Goal: Find specific page/section: Find specific page/section

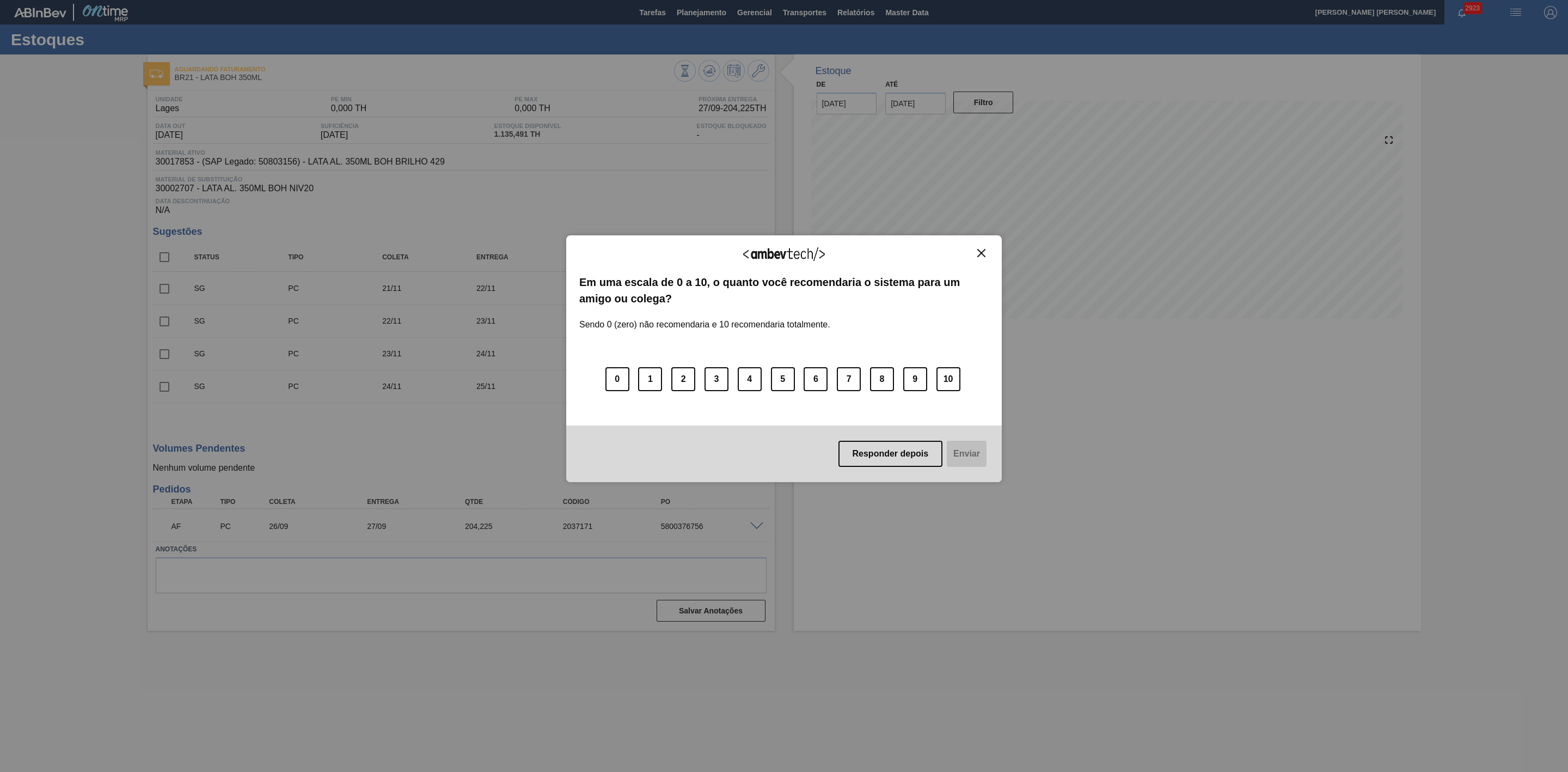
click at [984, 249] on img "Close" at bounding box center [981, 253] width 8 height 8
click at [982, 252] on img "Close" at bounding box center [981, 253] width 8 height 8
click at [982, 252] on img "Close" at bounding box center [981, 253] width 8 height 8
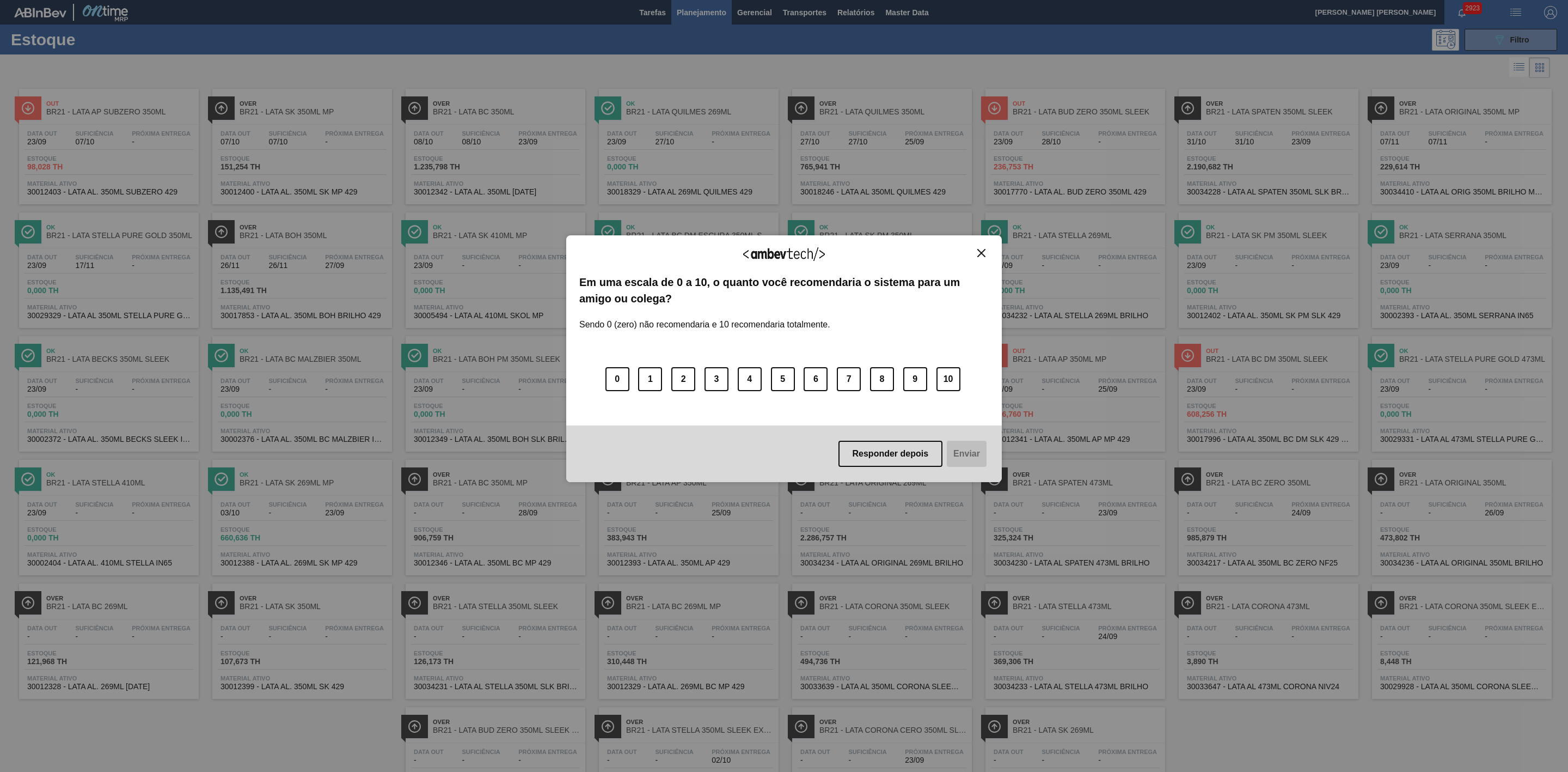
click at [982, 253] on img "Close" at bounding box center [981, 253] width 8 height 8
click at [977, 254] on img "Close" at bounding box center [981, 253] width 8 height 8
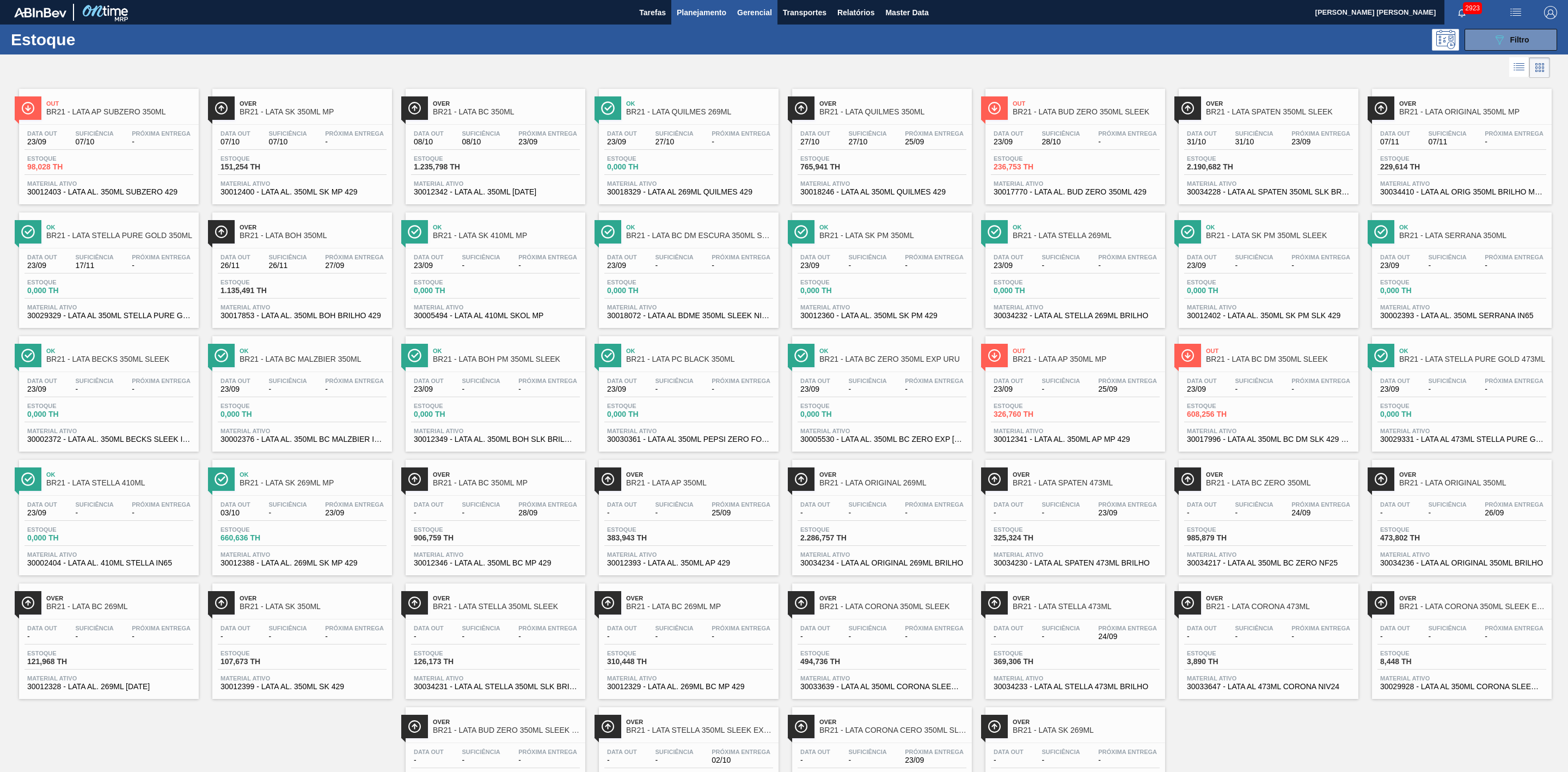
click at [754, 13] on span "Gerencial" at bounding box center [754, 13] width 35 height 13
click at [810, 10] on div at bounding box center [784, 386] width 1568 height 772
click at [808, 13] on span "Transportes" at bounding box center [804, 13] width 43 height 13
click at [716, 11] on div at bounding box center [784, 386] width 1568 height 772
click at [701, 10] on span "Planejamento" at bounding box center [702, 13] width 49 height 13
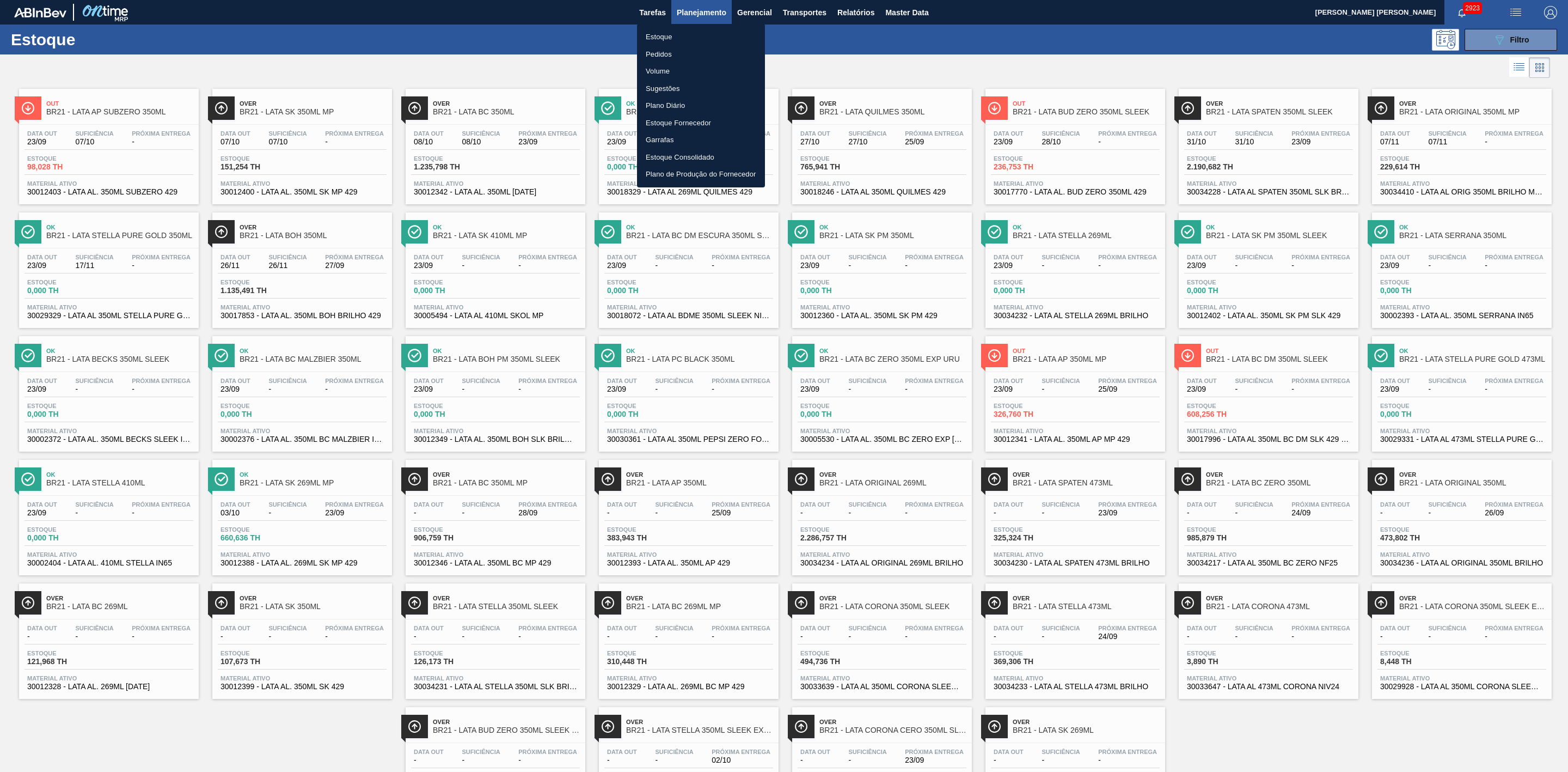
click at [830, 13] on div at bounding box center [784, 386] width 1568 height 772
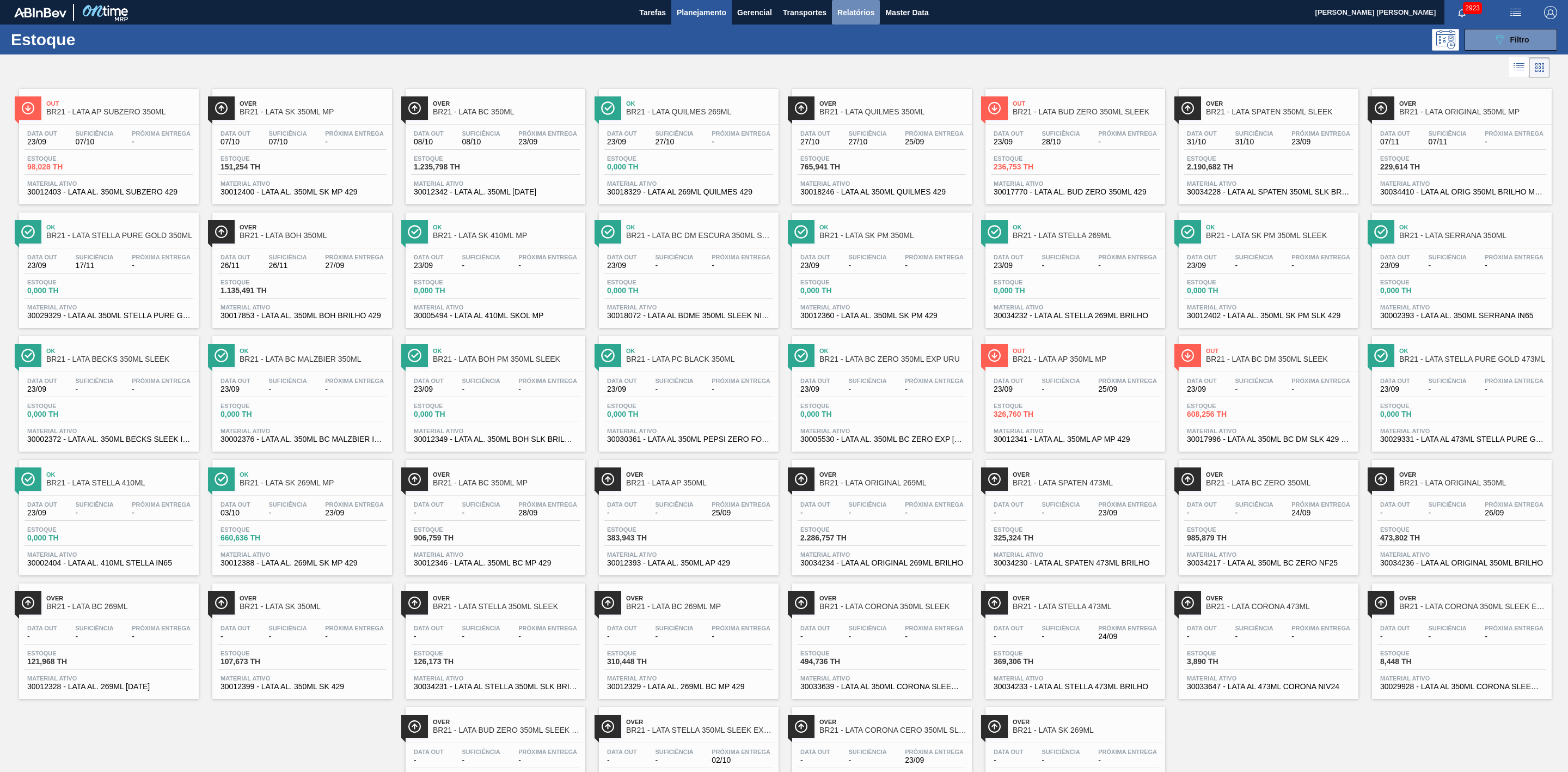
click at [860, 13] on span "Relatórios" at bounding box center [855, 13] width 37 height 13
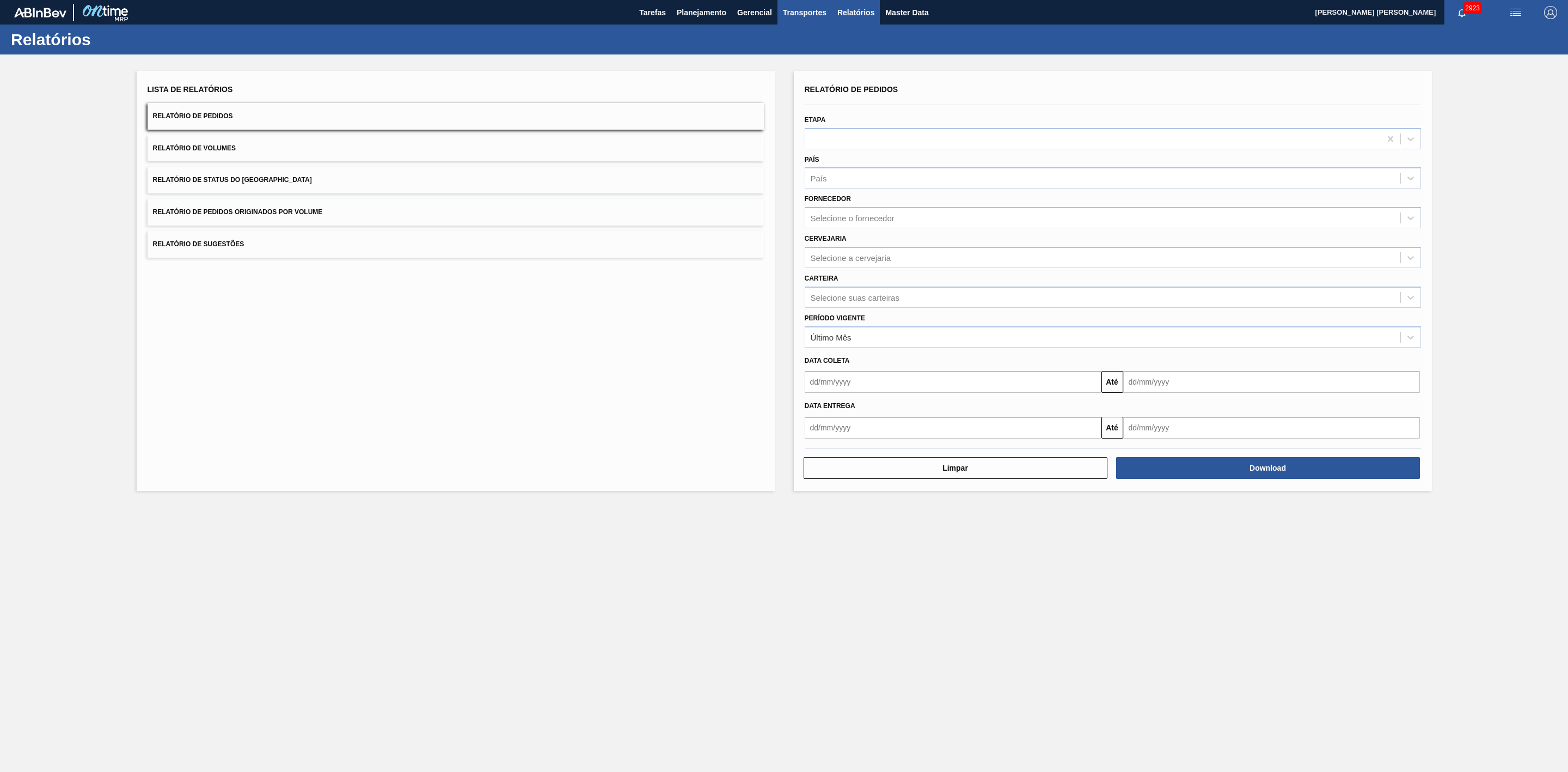
click at [804, 13] on span "Transportes" at bounding box center [804, 13] width 43 height 13
drag, startPoint x: 764, startPoint y: 16, endPoint x: 753, endPoint y: 13, distance: 11.4
click at [763, 15] on div at bounding box center [784, 386] width 1568 height 772
click at [750, 11] on span "Gerencial" at bounding box center [754, 13] width 35 height 13
click at [702, 11] on div at bounding box center [784, 386] width 1568 height 772
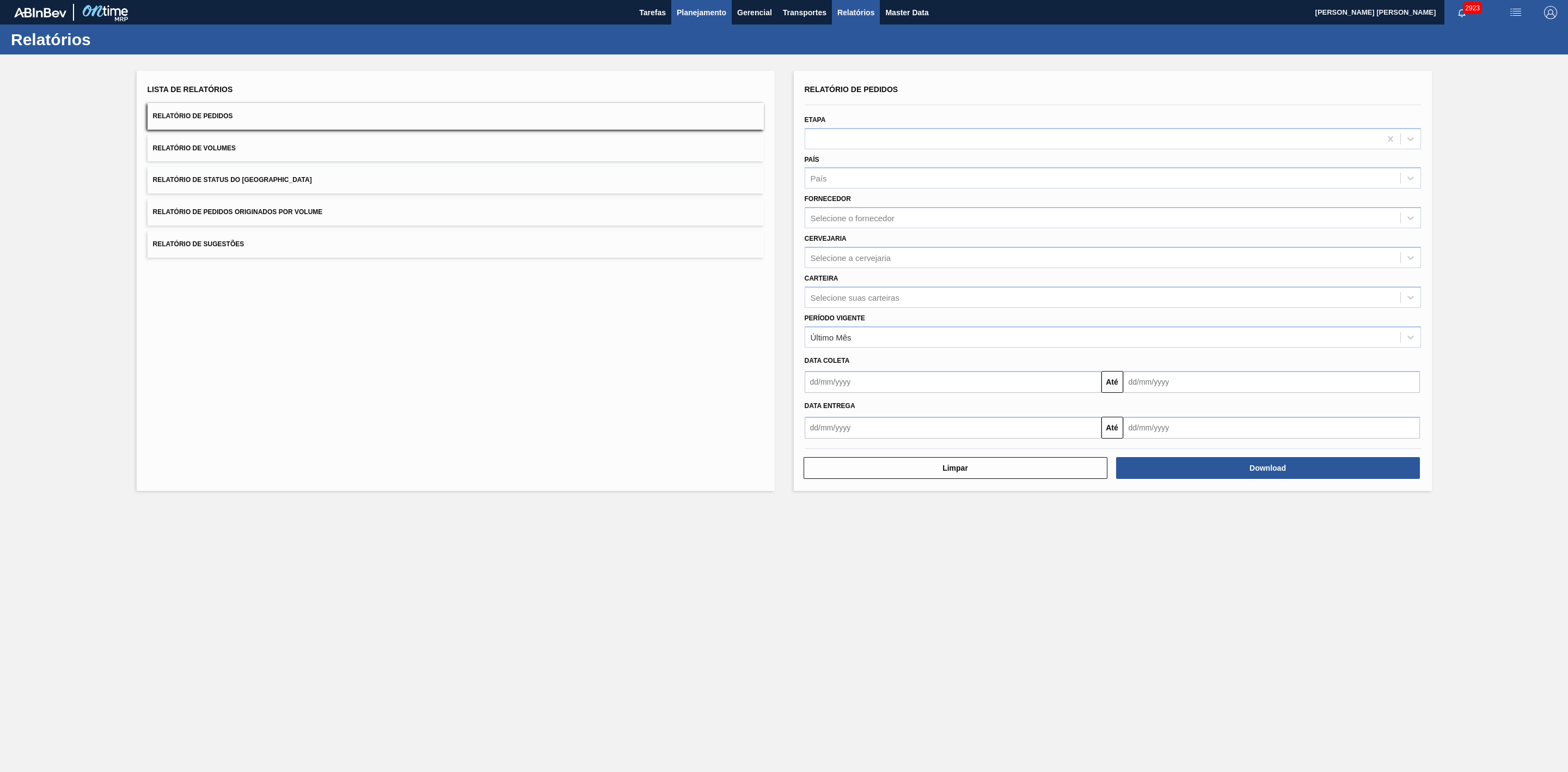
click at [694, 11] on span "Planejamento" at bounding box center [702, 13] width 49 height 13
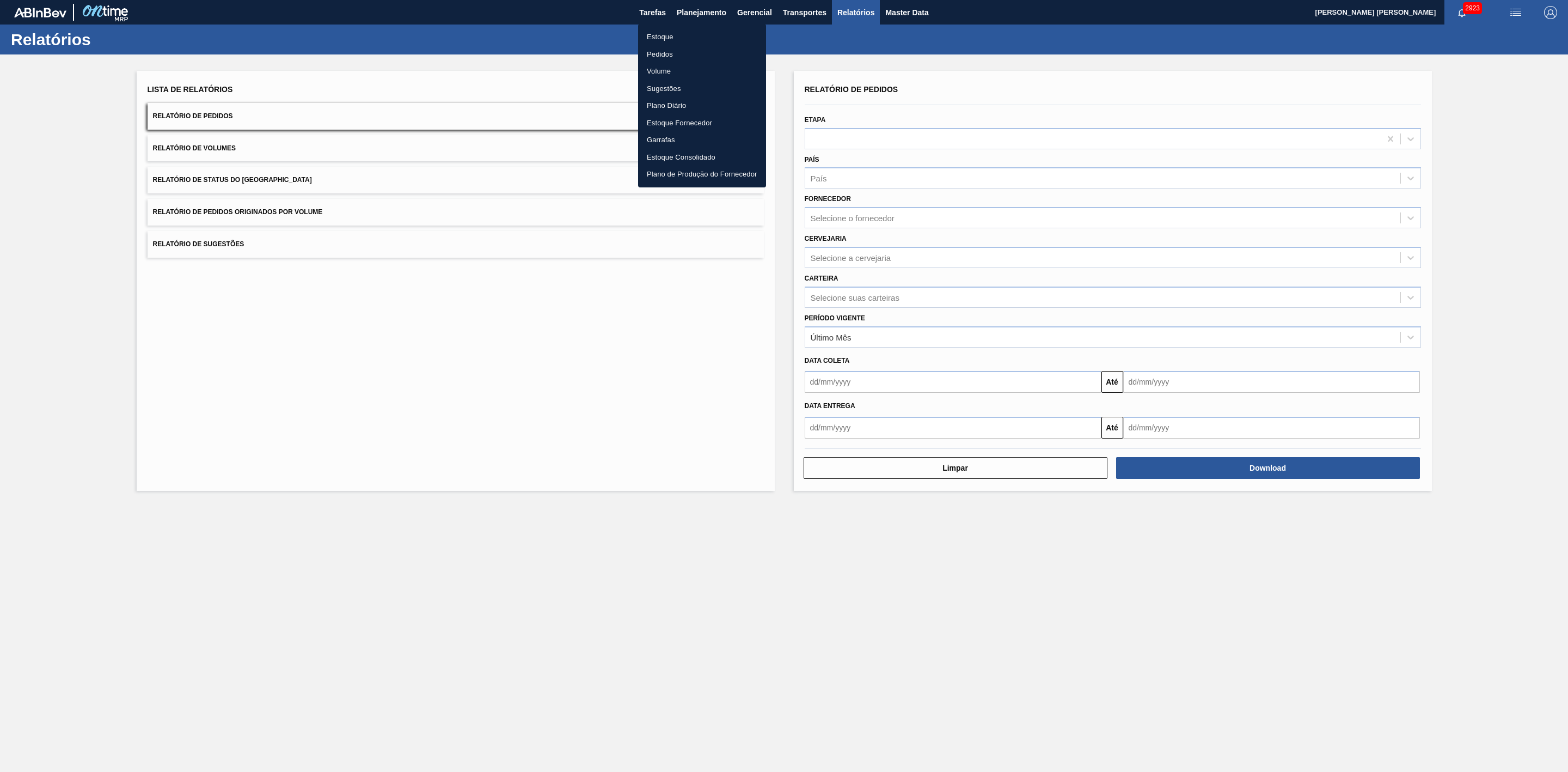
click at [680, 105] on li "Plano Diário" at bounding box center [702, 106] width 128 height 17
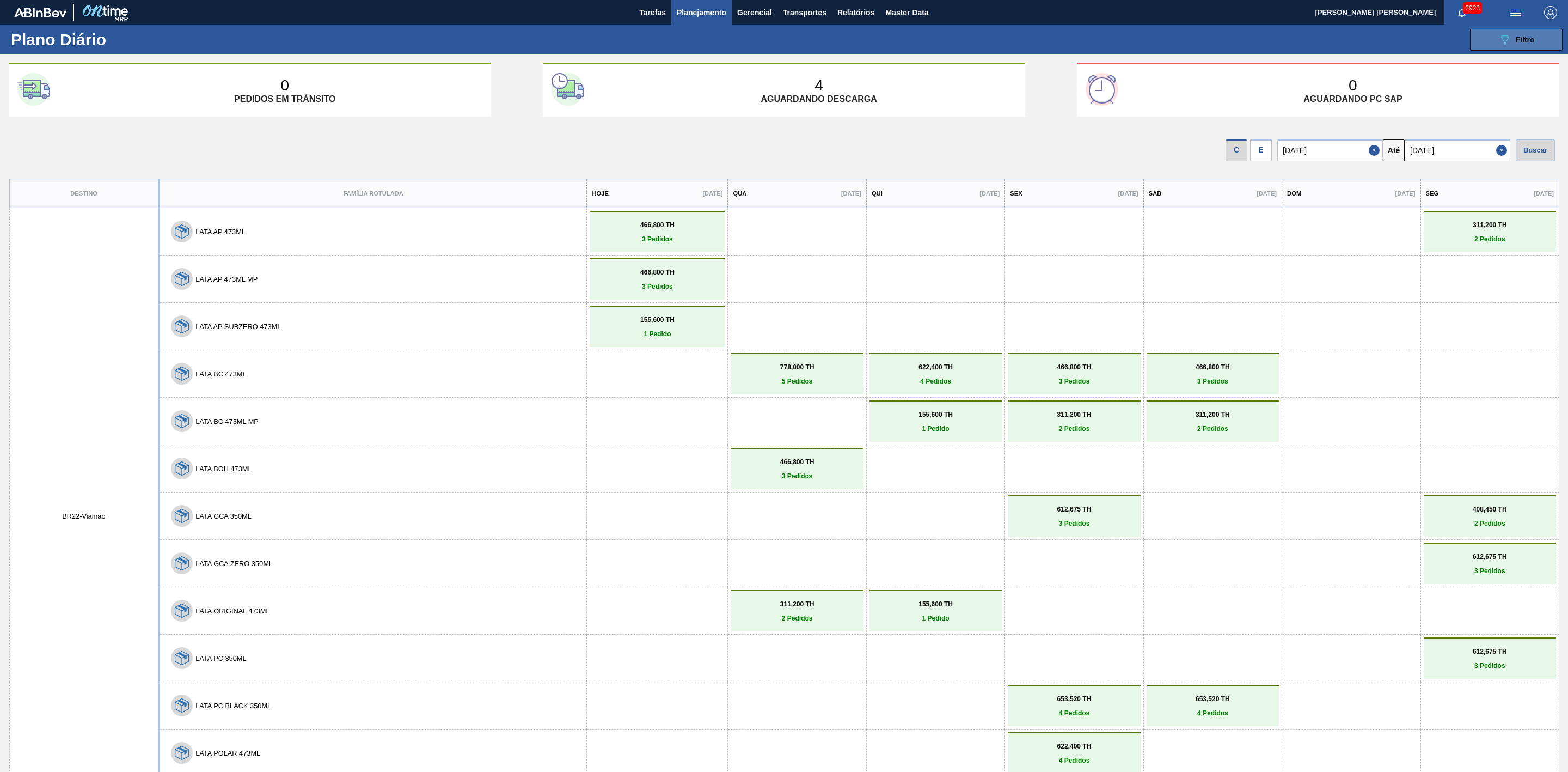
click at [1507, 43] on icon "089F7B8B-B2A5-4AFE-B5C0-19BA573D28AC" at bounding box center [1505, 40] width 13 height 13
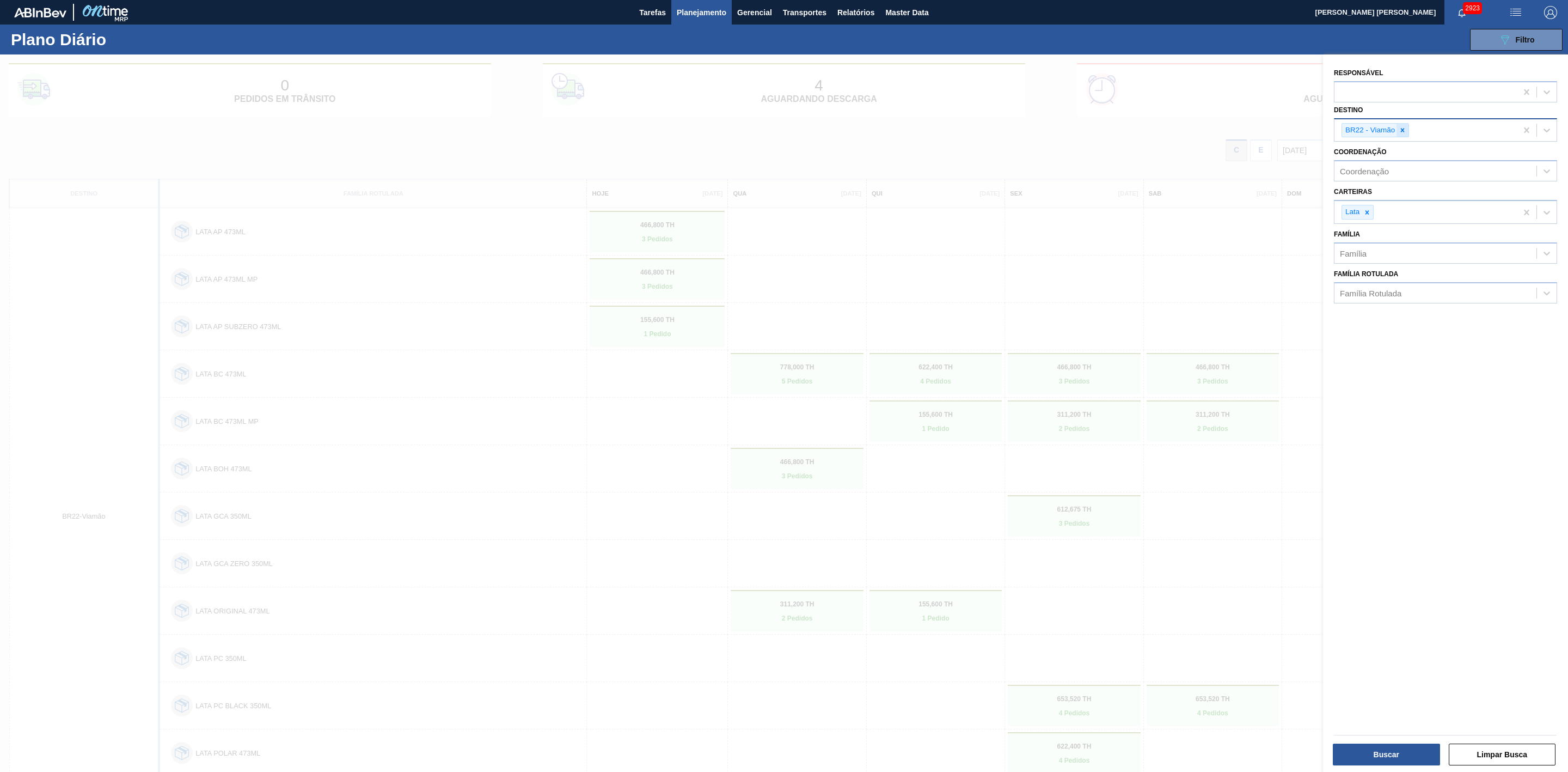
click at [1404, 134] on div at bounding box center [1402, 130] width 12 height 13
type input "09"
click at [1382, 167] on div "BR09 - Agudos" at bounding box center [1445, 176] width 223 height 20
click at [1394, 753] on button "Buscar" at bounding box center [1386, 754] width 107 height 22
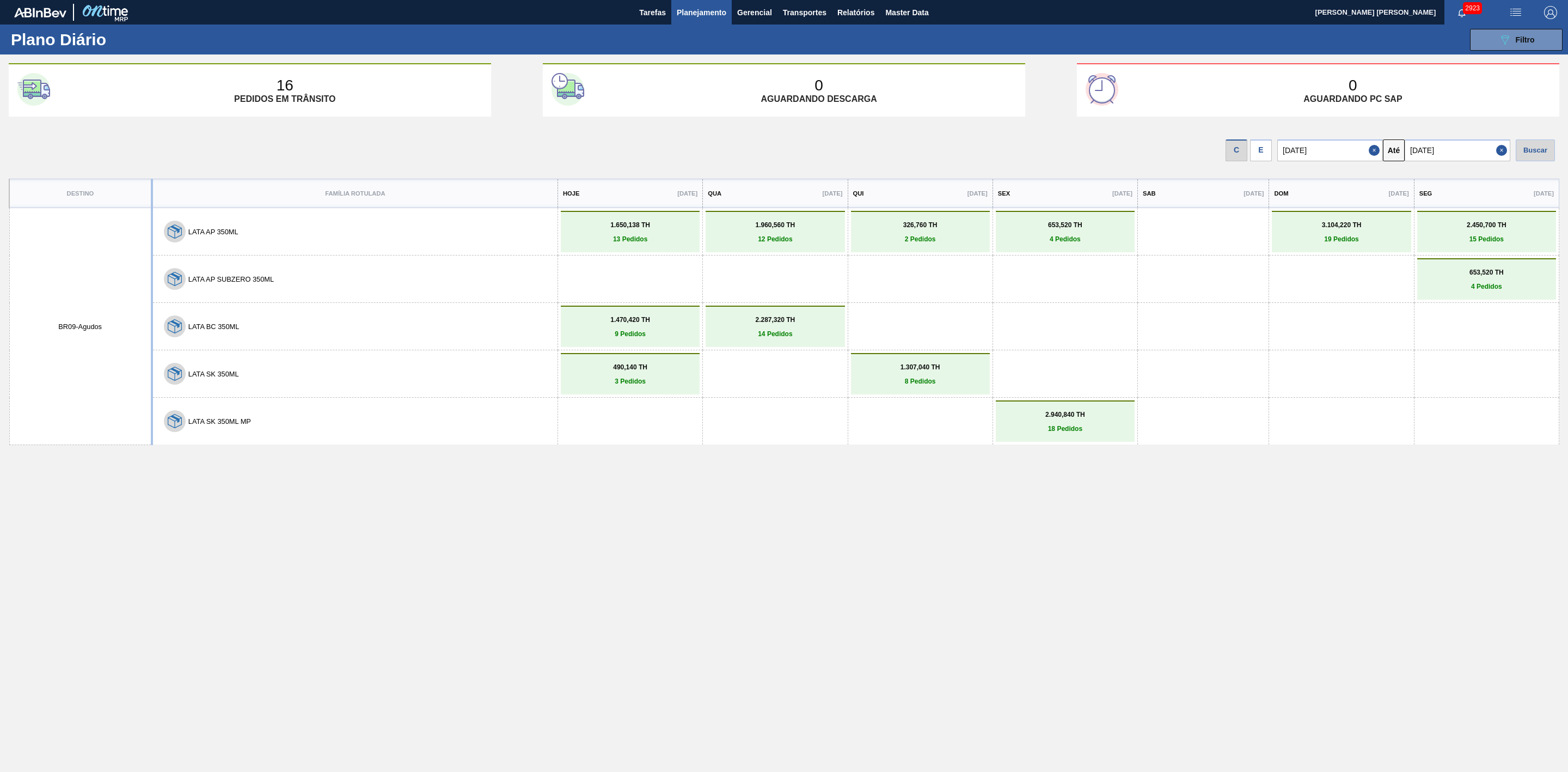
click at [1499, 147] on button "Close" at bounding box center [1503, 150] width 14 height 22
click at [1474, 154] on input "text" at bounding box center [1457, 150] width 105 height 22
click at [1419, 176] on div "setembro 2025" at bounding box center [1471, 176] width 131 height 9
click at [1449, 282] on div "30" at bounding box center [1453, 282] width 15 height 15
type input "[DATE]"
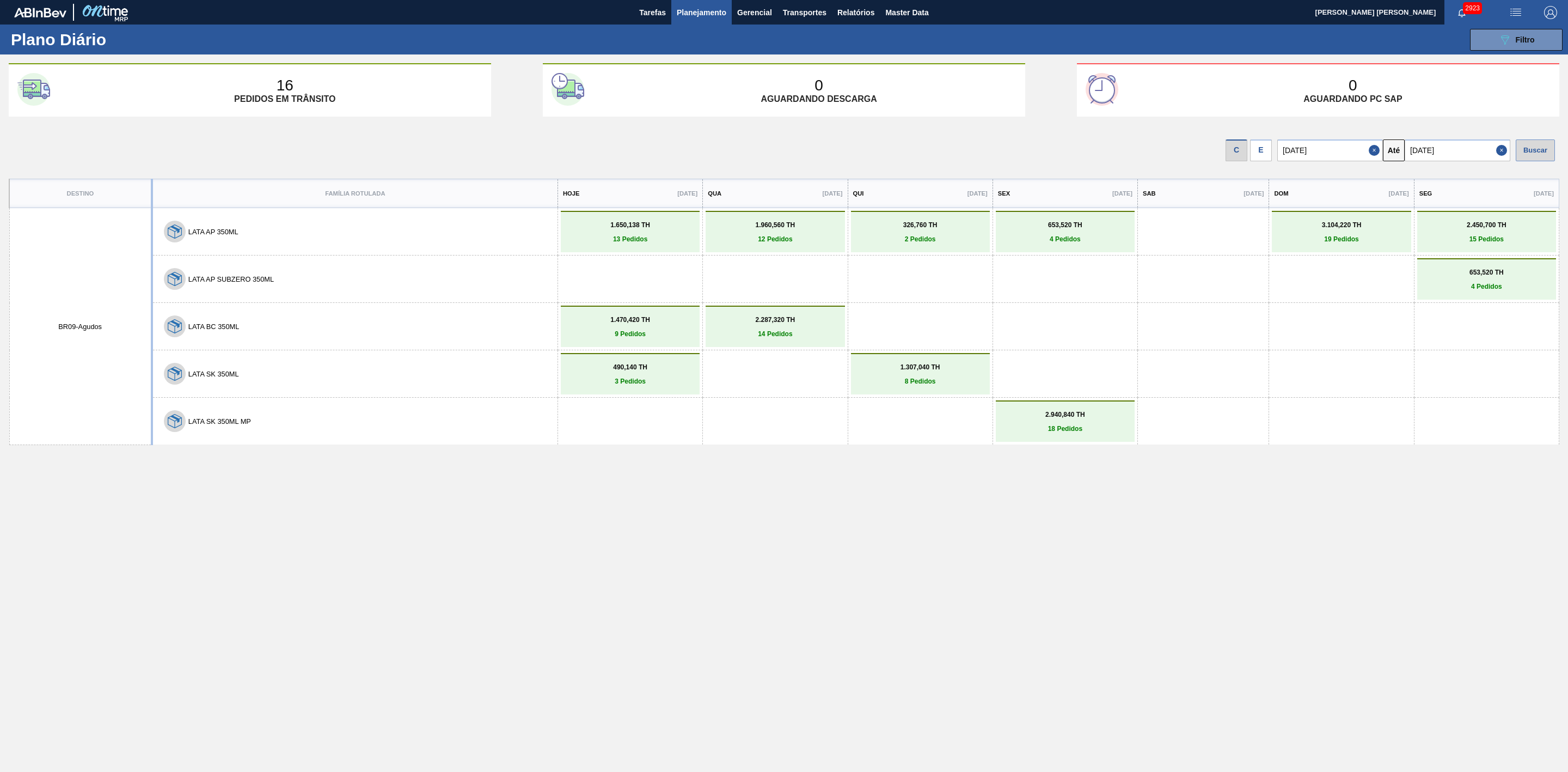
click at [1524, 146] on div "Buscar" at bounding box center [1535, 150] width 39 height 22
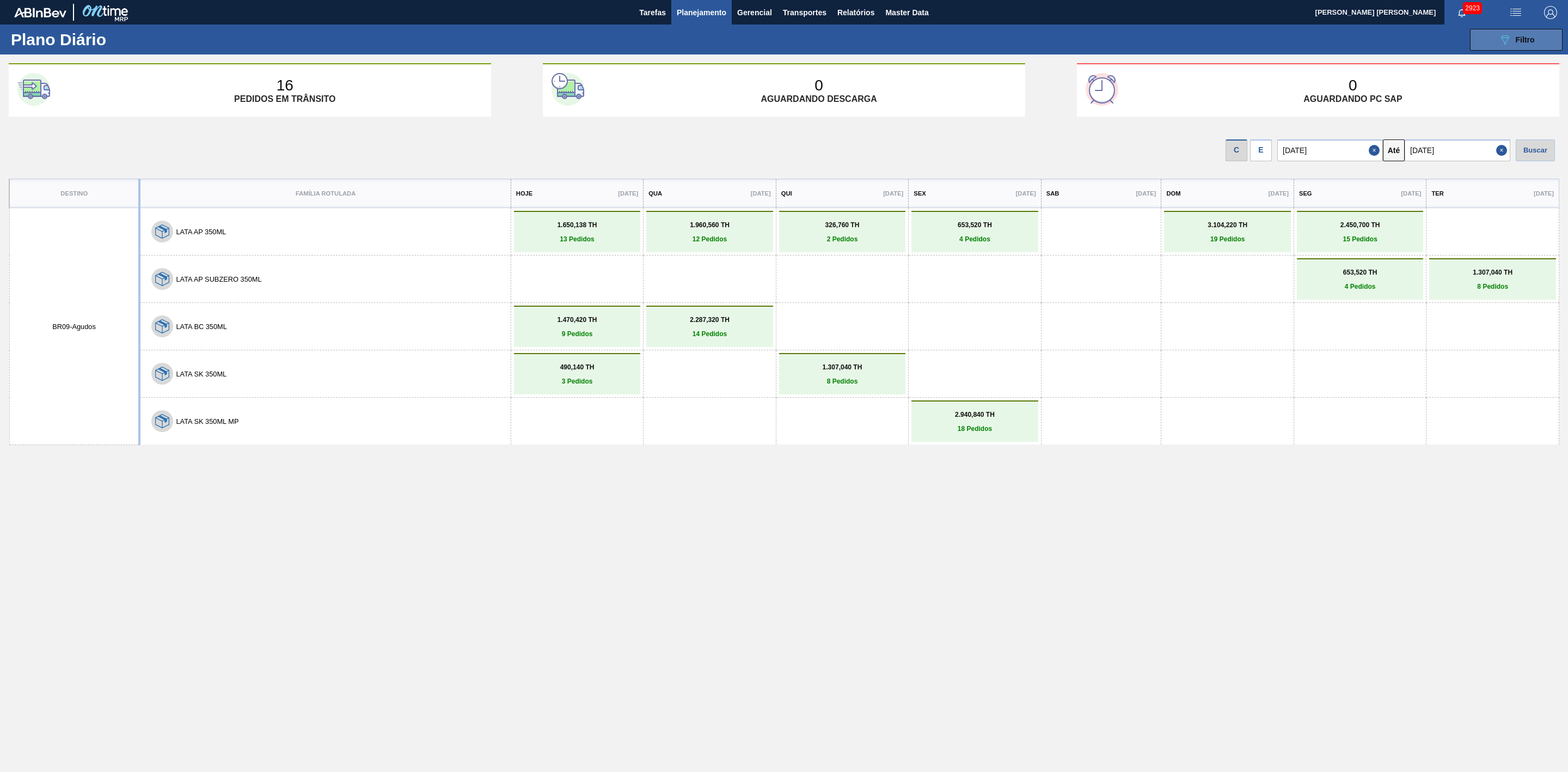
click at [1499, 41] on icon "089F7B8B-B2A5-4AFE-B5C0-19BA573D28AC" at bounding box center [1505, 40] width 13 height 13
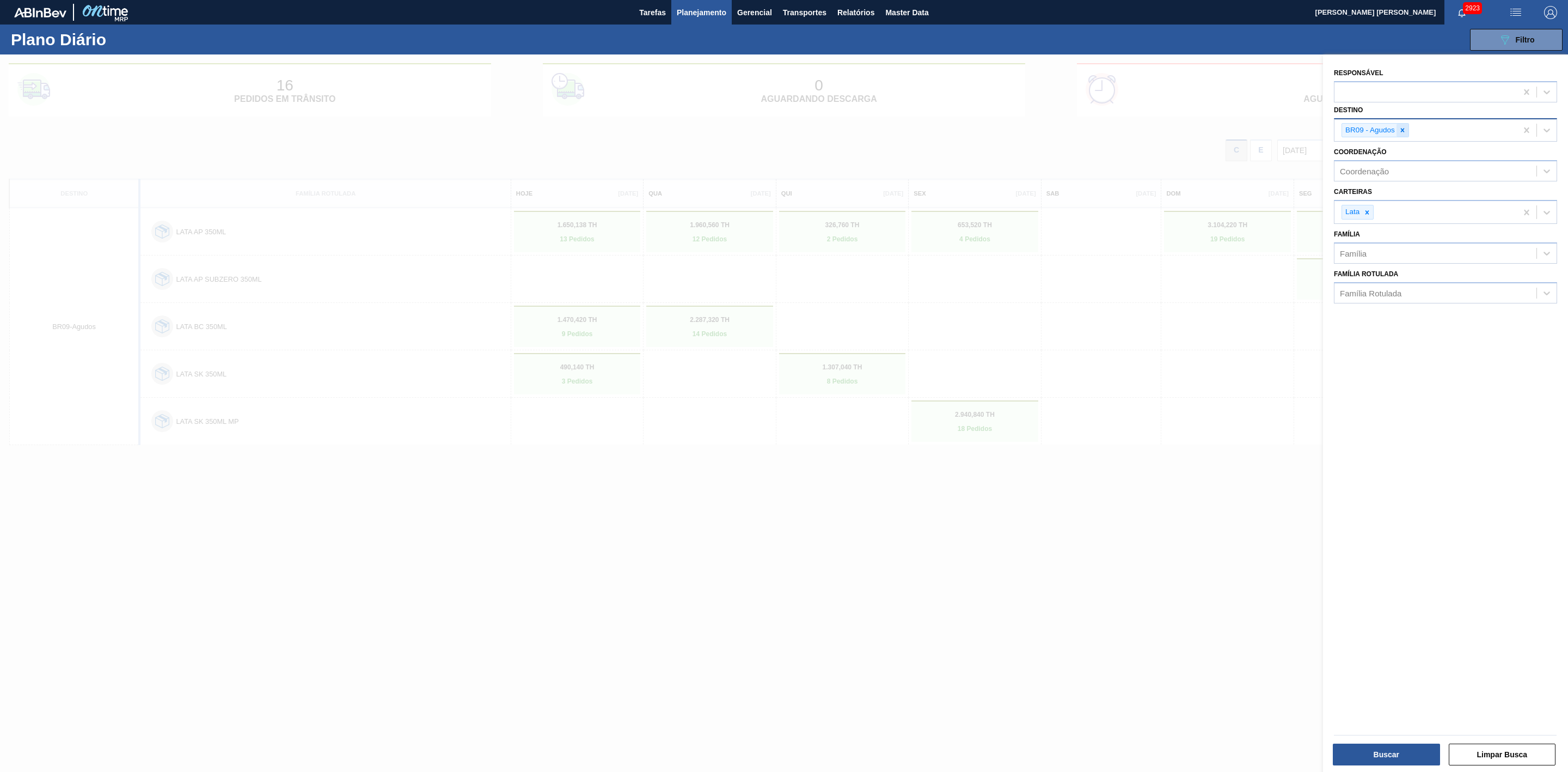
click at [1404, 129] on icon at bounding box center [1403, 130] width 4 height 4
type input "22"
click at [1386, 157] on div "BR22 - Viamão" at bounding box center [1445, 156] width 223 height 20
click at [1382, 746] on button "Buscar" at bounding box center [1386, 754] width 107 height 22
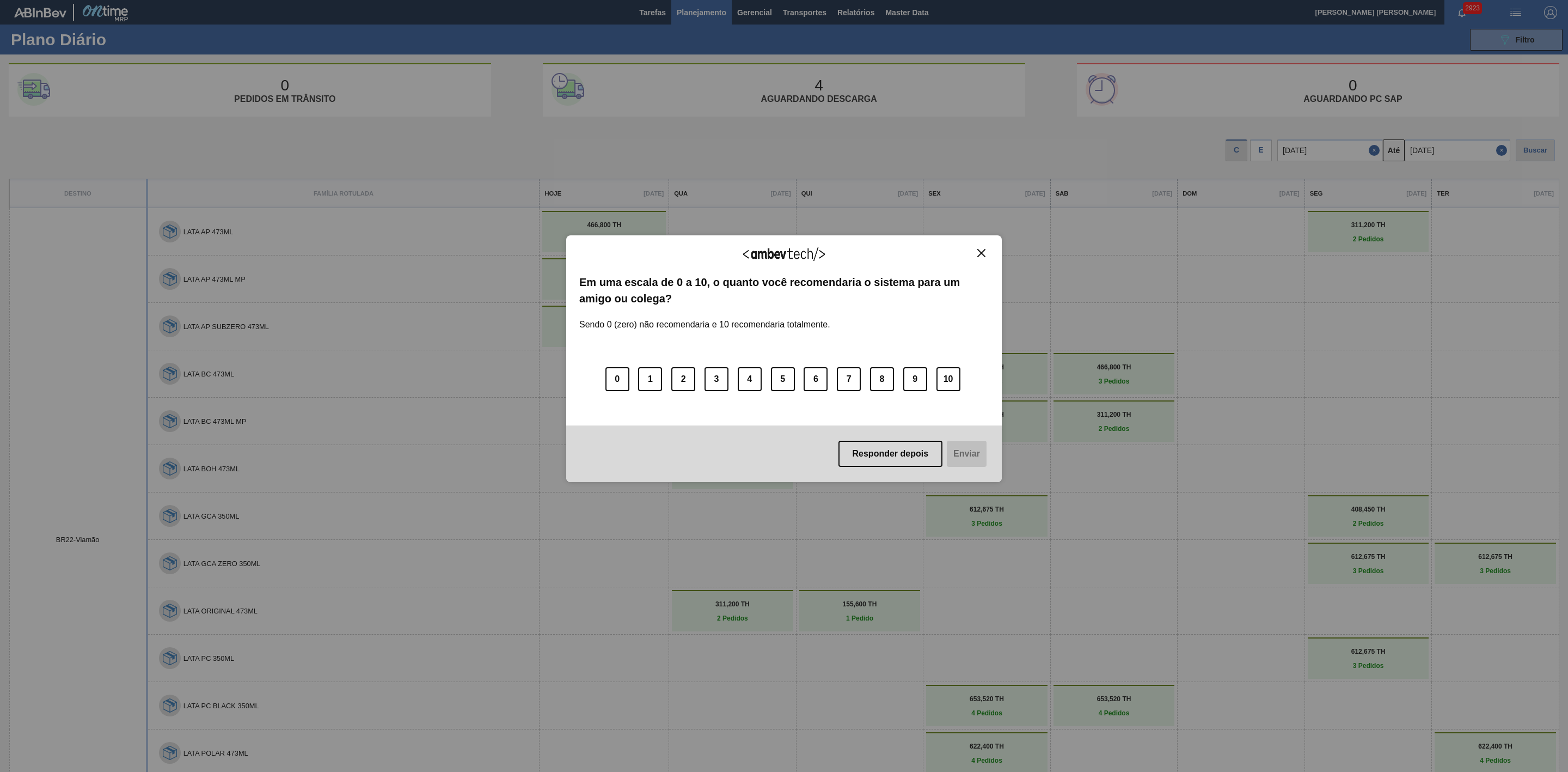
click at [985, 250] on img "Close" at bounding box center [981, 253] width 8 height 8
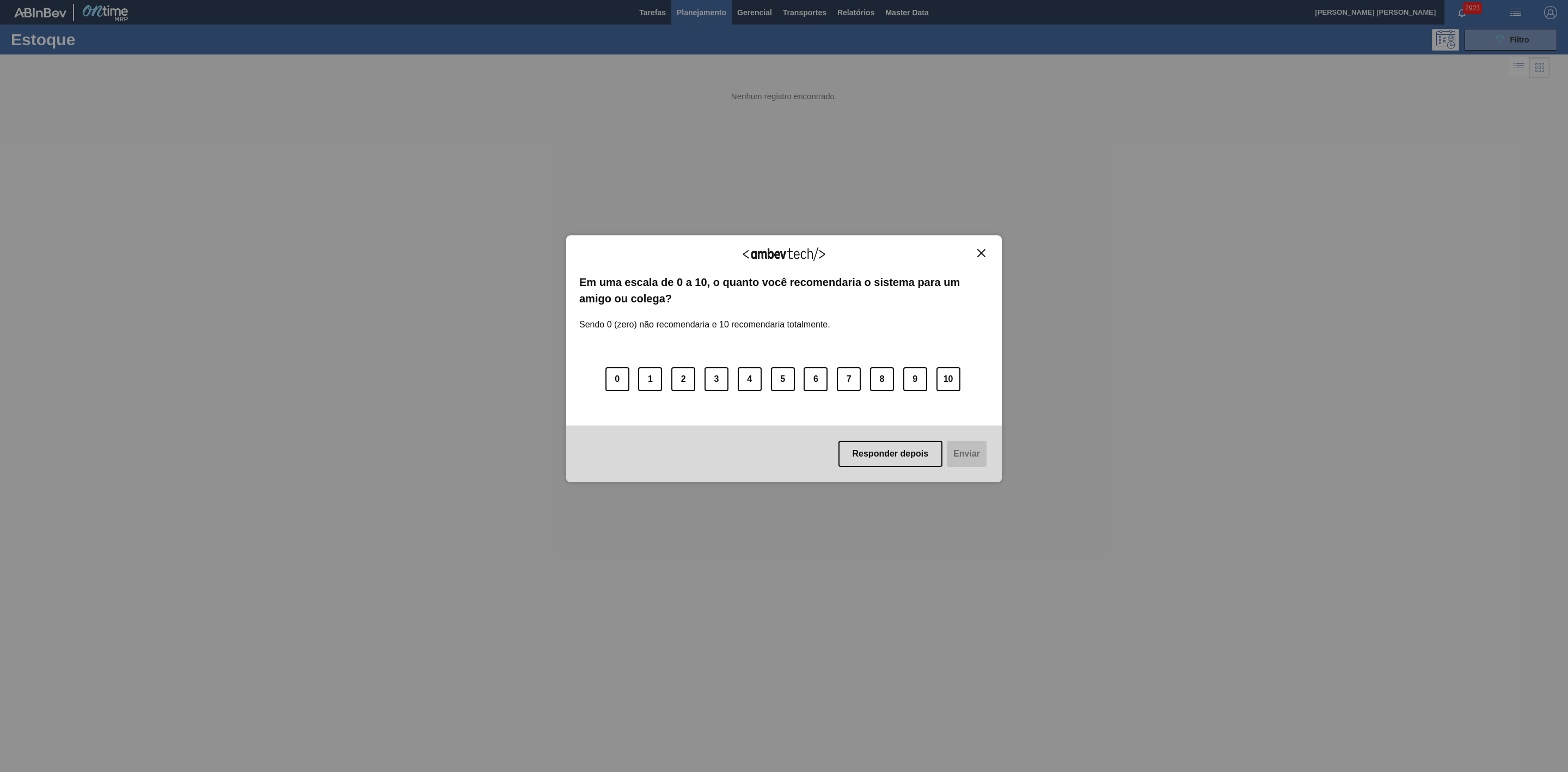
click at [984, 250] on img "Close" at bounding box center [981, 253] width 8 height 8
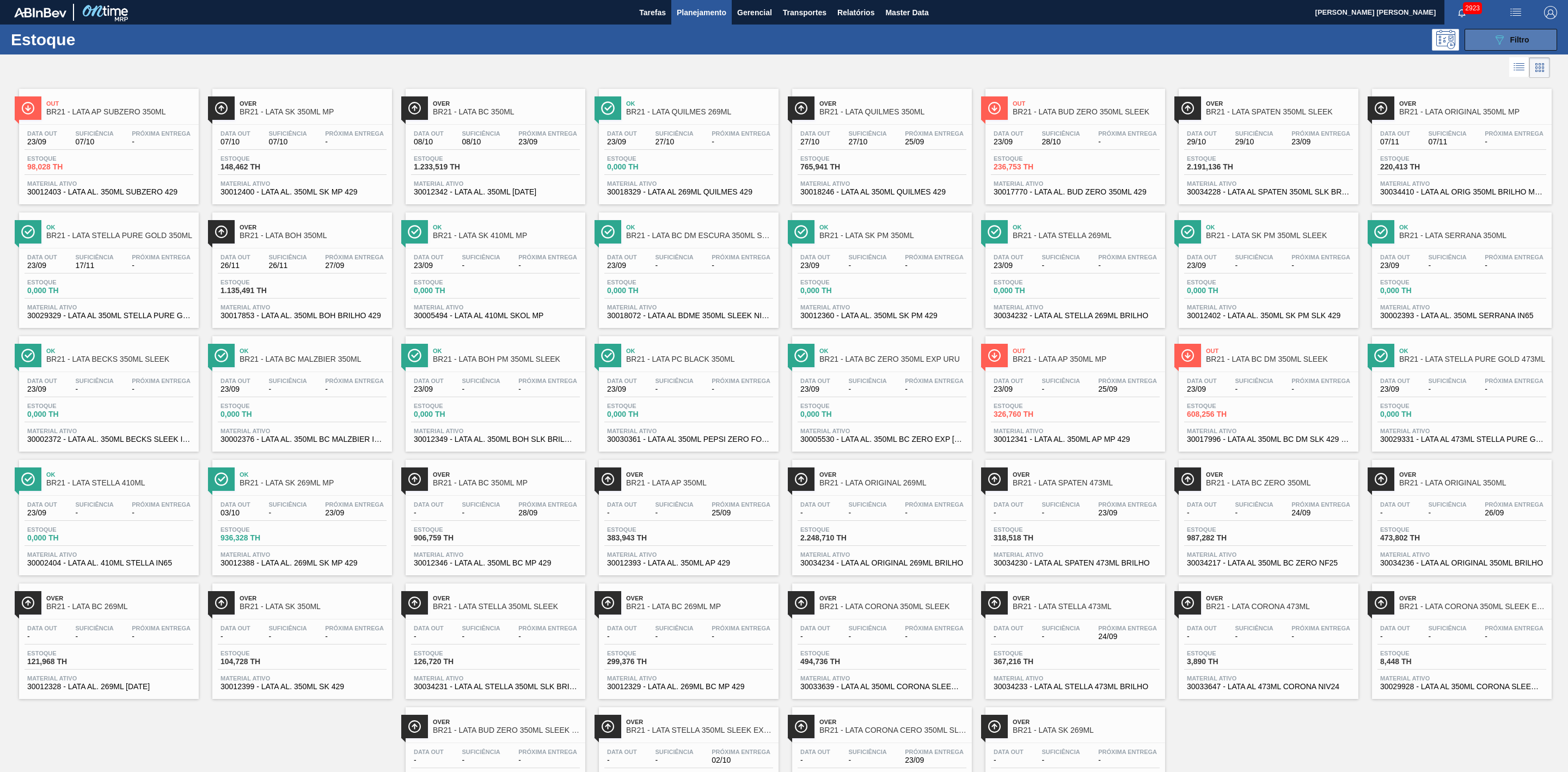
click at [1515, 40] on span "Filtro" at bounding box center [1520, 39] width 19 height 9
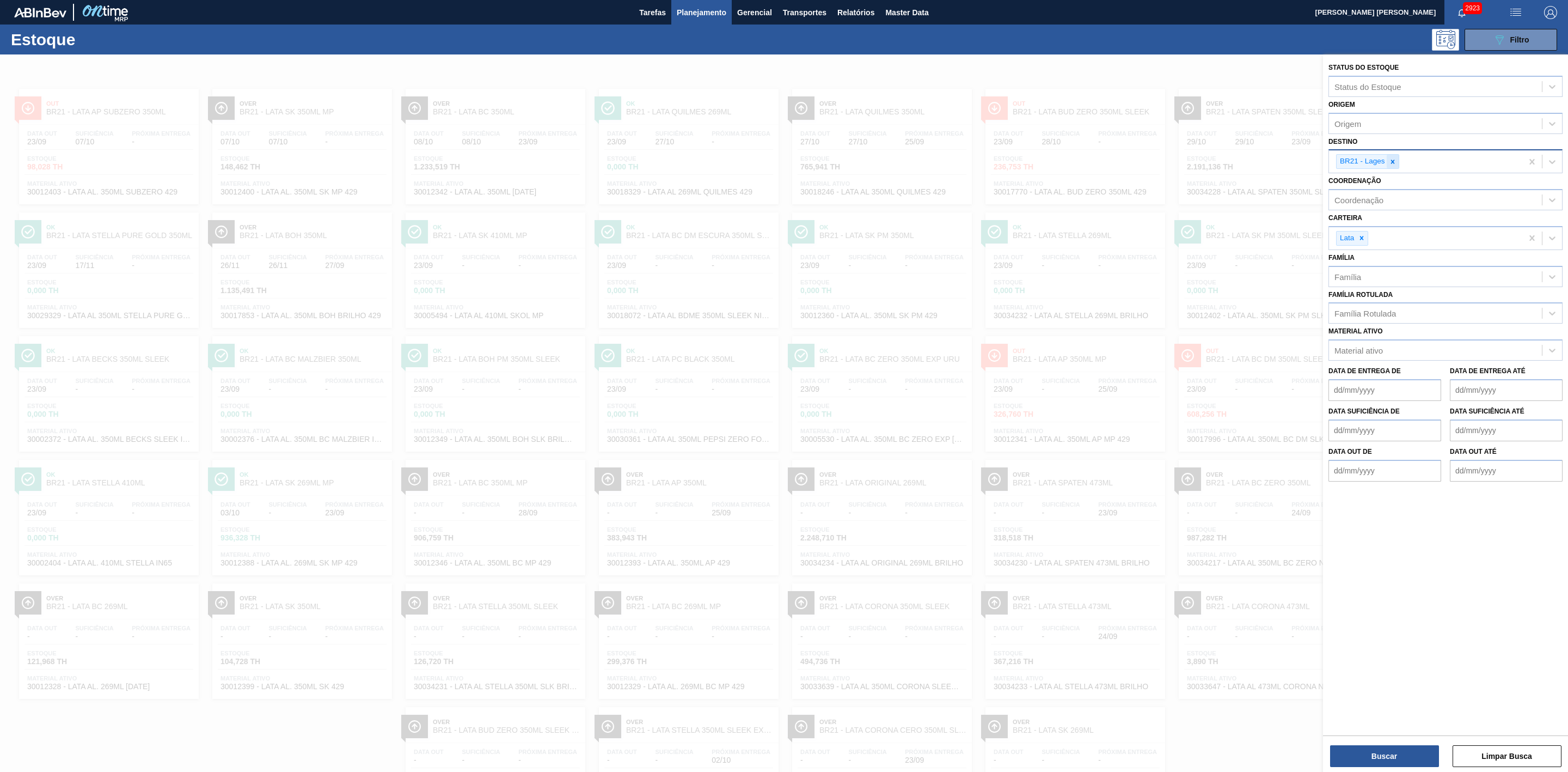
click at [1393, 162] on icon at bounding box center [1392, 162] width 4 height 4
type input "24"
click at [1377, 190] on div "BR24 - [GEOGRAPHIC_DATA]" at bounding box center [1445, 187] width 234 height 20
click at [1371, 749] on button "Buscar" at bounding box center [1384, 756] width 109 height 22
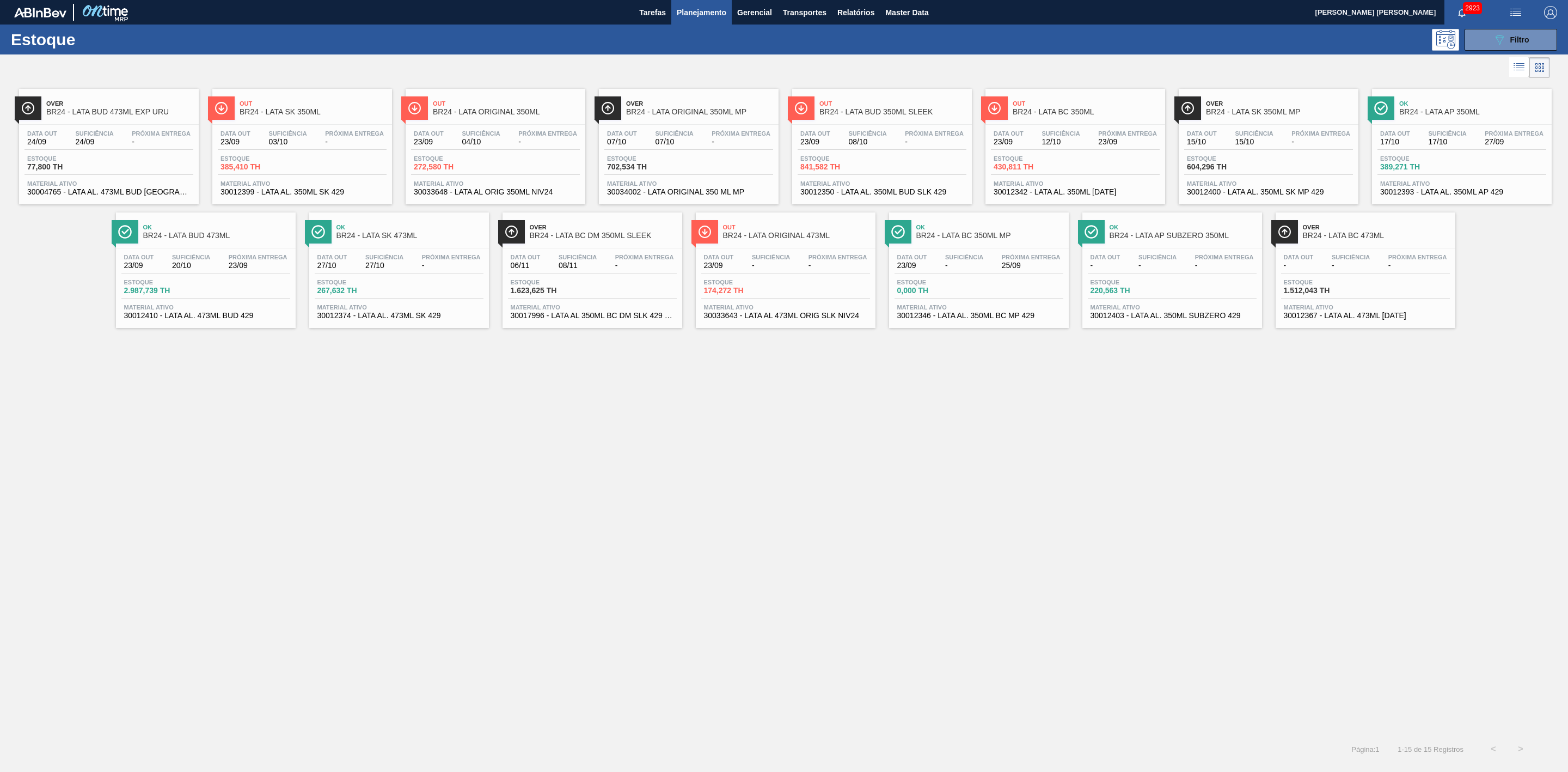
click at [1057, 106] on span "Out" at bounding box center [1086, 104] width 147 height 7
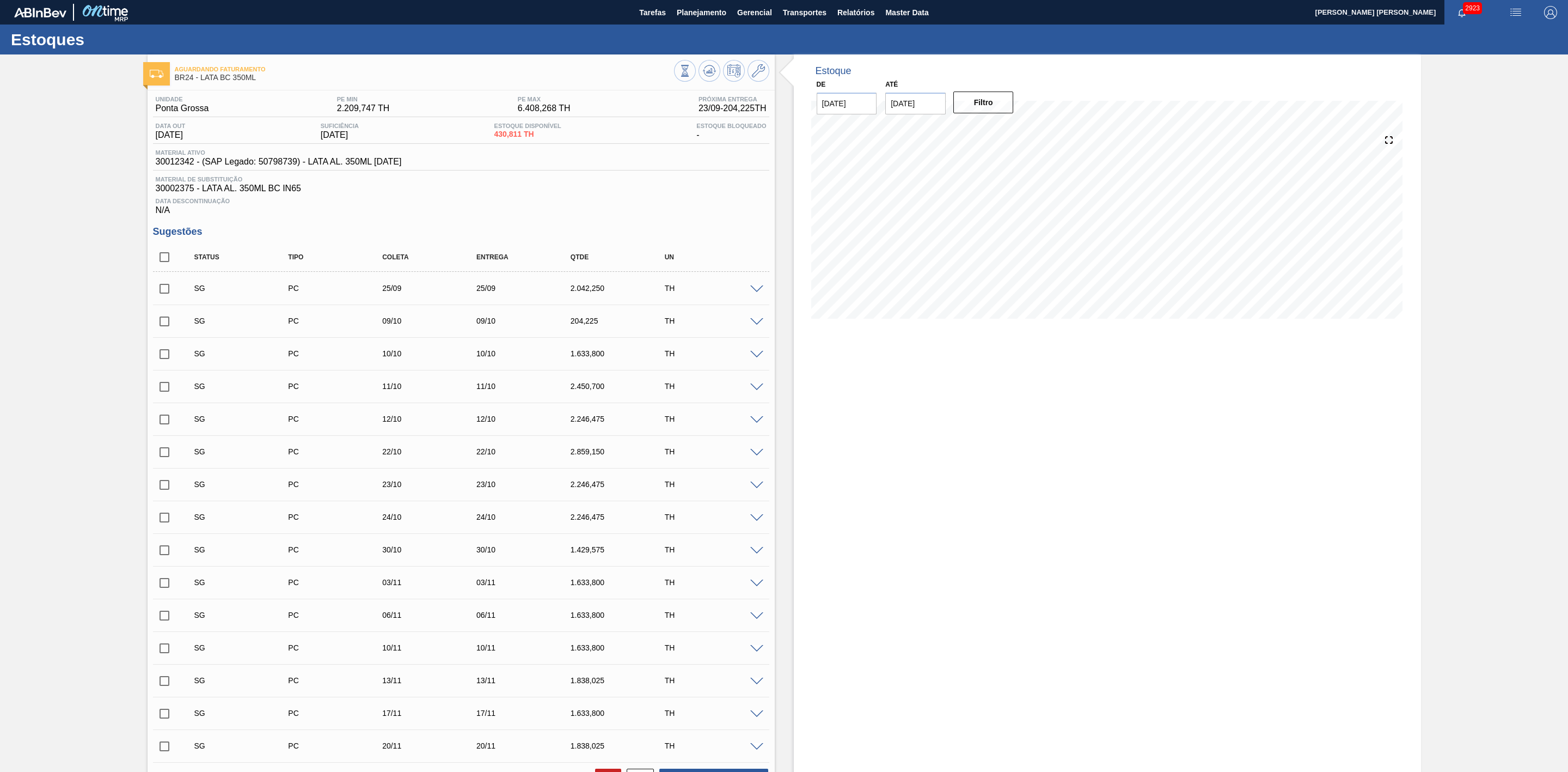
scroll to position [327, 0]
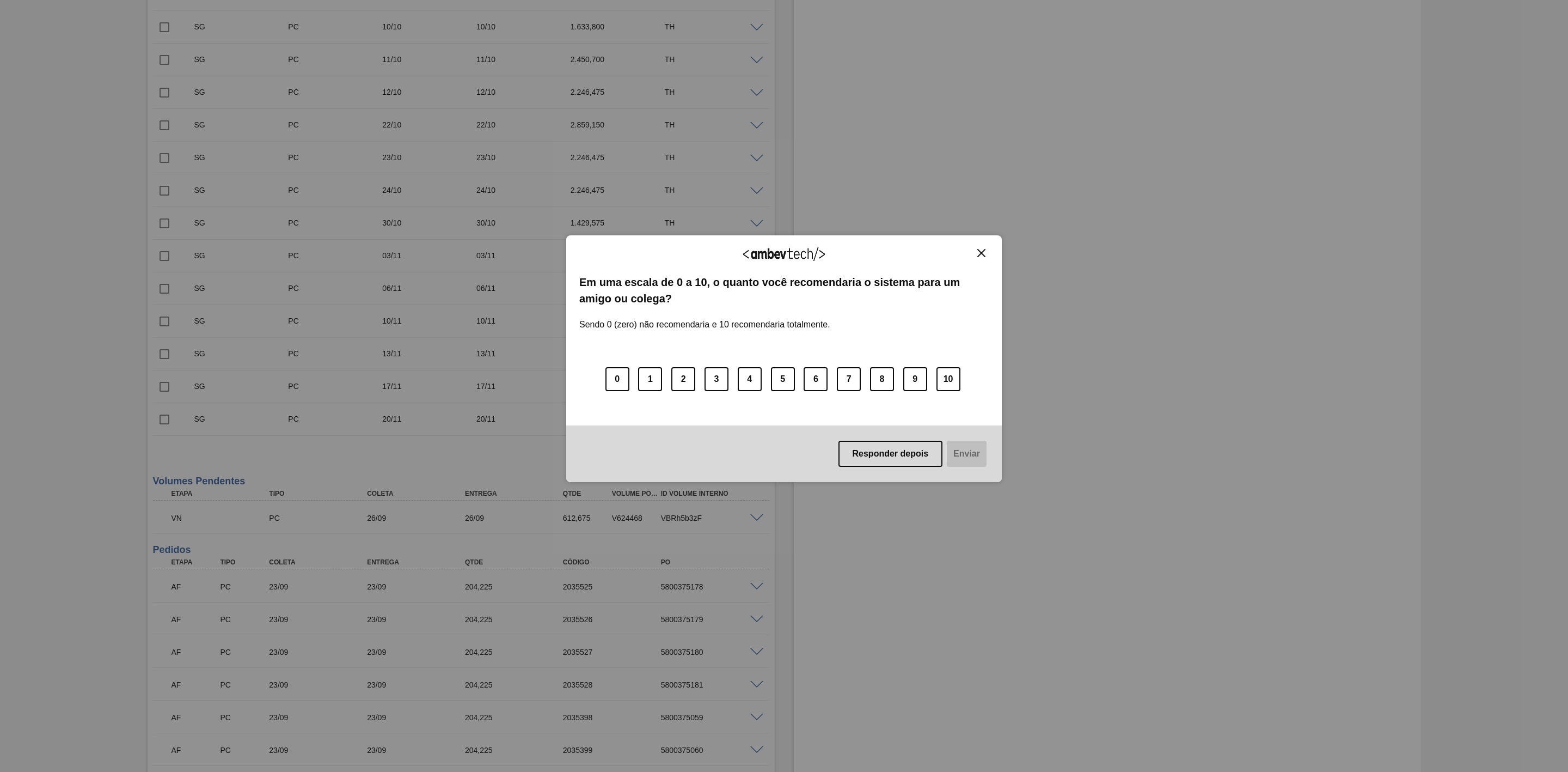
click at [981, 254] on img "Close" at bounding box center [981, 253] width 8 height 8
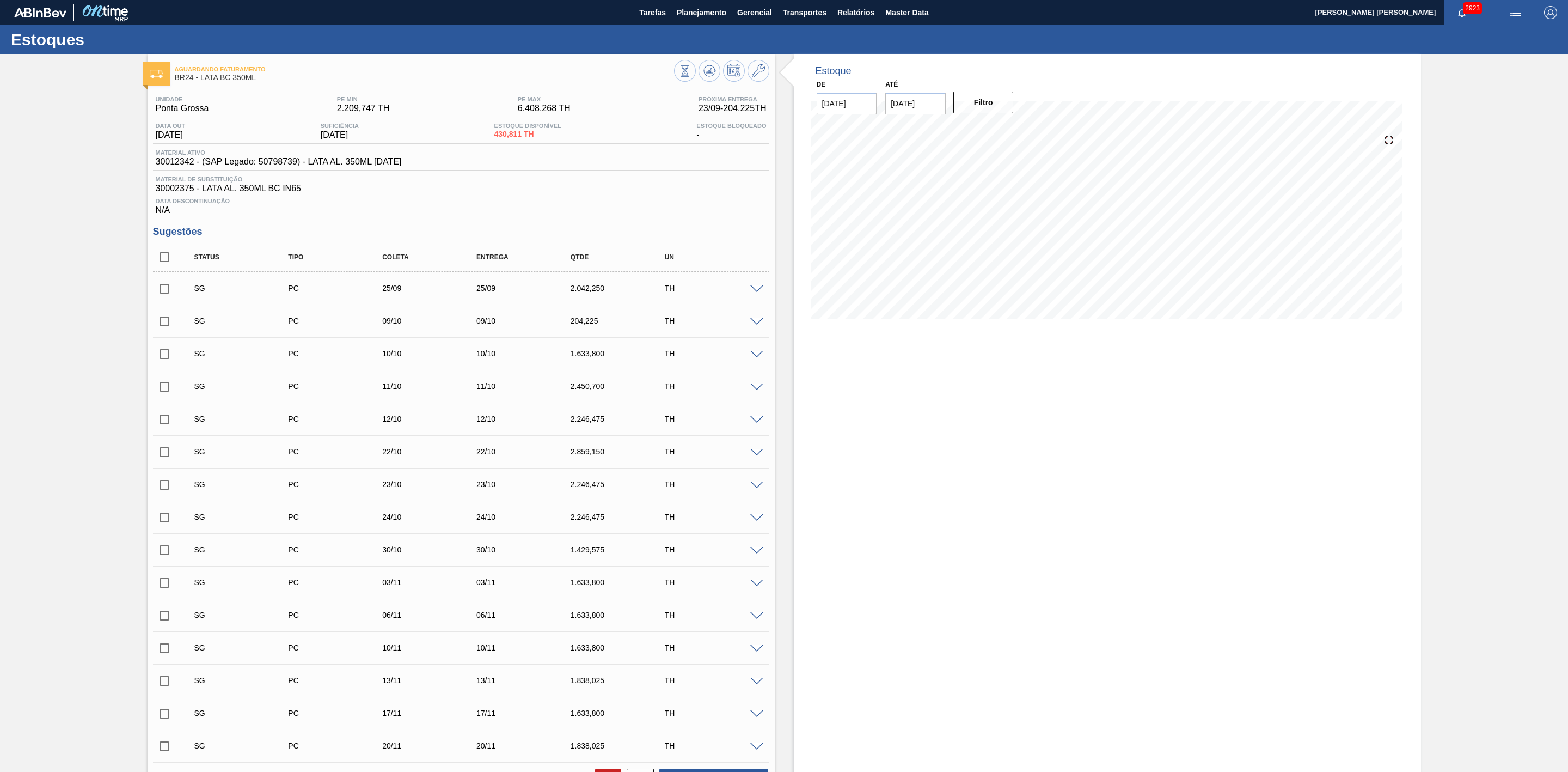
scroll to position [245, 0]
